Goal: Task Accomplishment & Management: Manage account settings

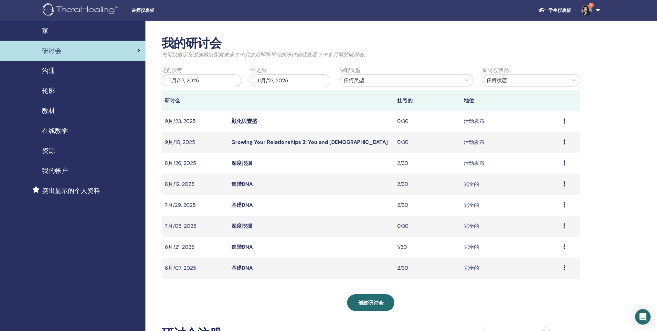
click at [50, 76] on span "沟通" at bounding box center [48, 71] width 13 height 10
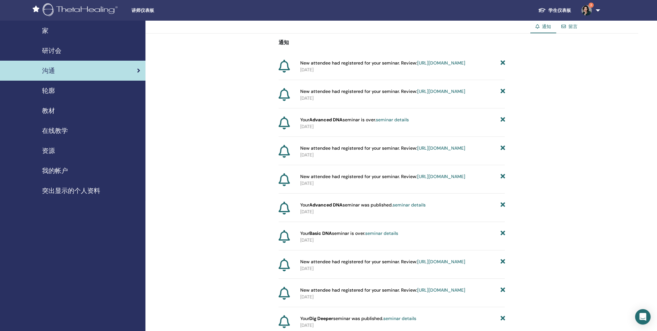
click at [53, 53] on span "研讨会" at bounding box center [51, 51] width 19 height 10
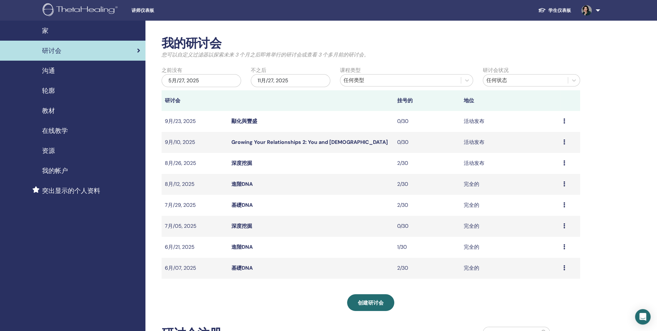
click at [564, 166] on icon at bounding box center [564, 163] width 2 height 5
click at [540, 208] on link "与会者" at bounding box center [537, 205] width 16 height 7
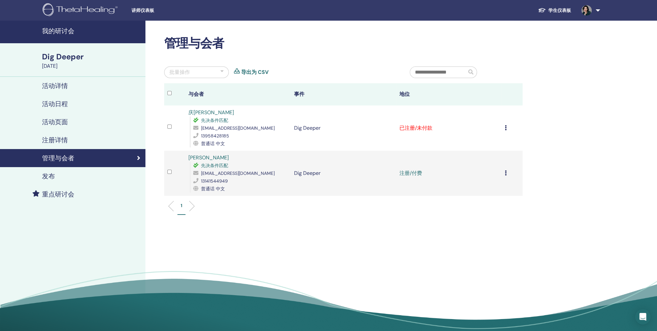
click at [505, 130] on icon at bounding box center [506, 127] width 2 height 5
click at [489, 175] on p "标记为已付费" at bounding box center [480, 171] width 31 height 8
click at [502, 147] on td "取消注册 不自动认证 标记为已付费 标记为未付款 标记为缺席 完成并认证 下载证书" at bounding box center [511, 128] width 21 height 45
click at [505, 132] on div "取消注册 不自动认证 标记为已付费 标记为未付款 标记为缺席 完成并认证 下载证书" at bounding box center [512, 128] width 15 height 8
click at [477, 204] on p "完成并认证" at bounding box center [482, 201] width 31 height 8
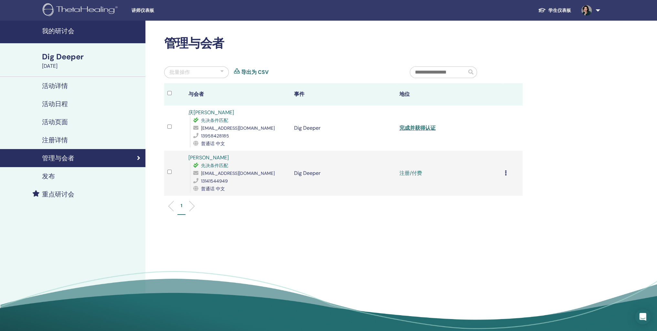
click at [505, 176] on icon at bounding box center [506, 173] width 2 height 5
click at [481, 250] on p "完成并认证" at bounding box center [481, 246] width 31 height 8
click at [425, 131] on link "完成并获得认证" at bounding box center [417, 128] width 36 height 7
click at [420, 177] on link "完成并获得认证" at bounding box center [417, 173] width 36 height 7
